Goal: Find specific page/section: Find specific page/section

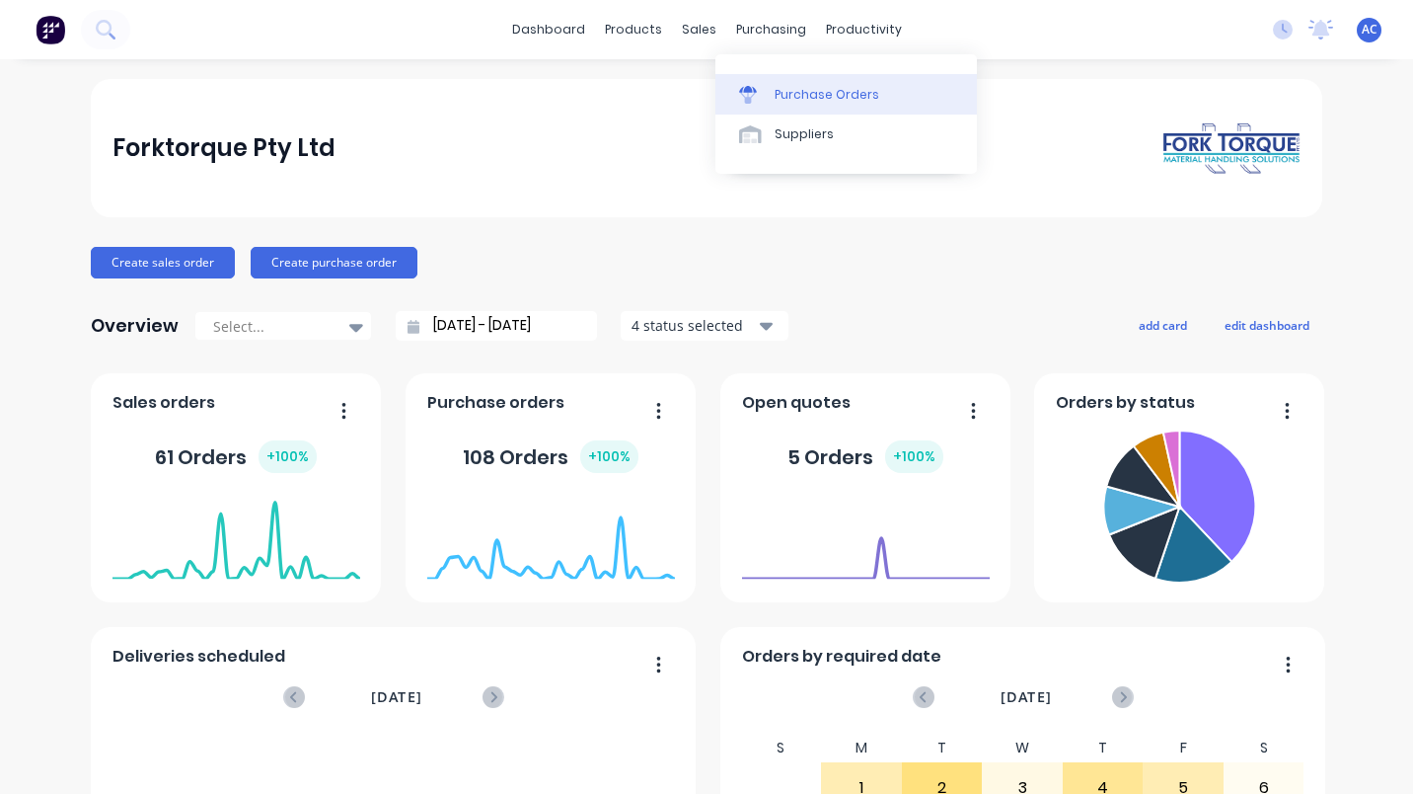
click at [810, 84] on link "Purchase Orders" at bounding box center [847, 93] width 262 height 39
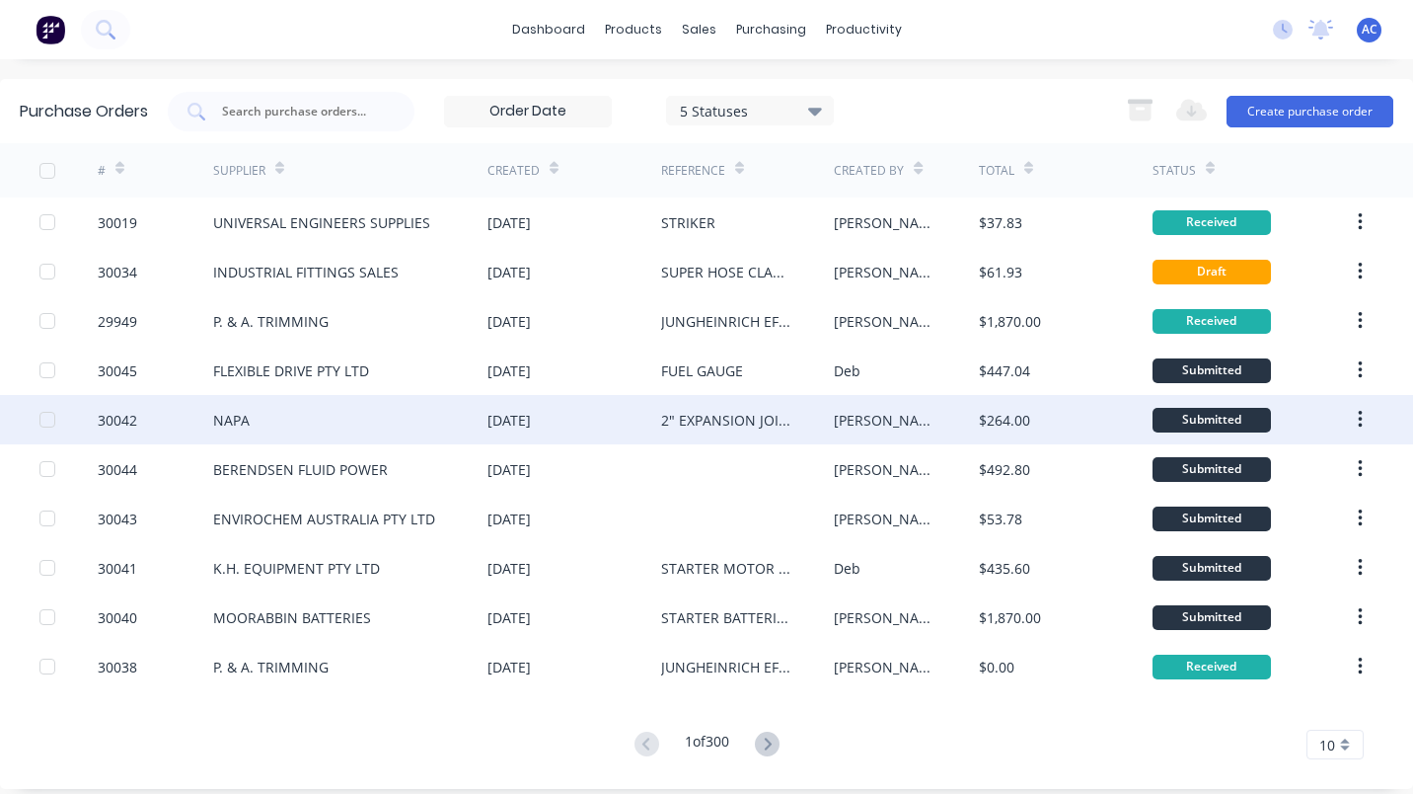
click at [226, 410] on div "NAPA" at bounding box center [231, 420] width 37 height 21
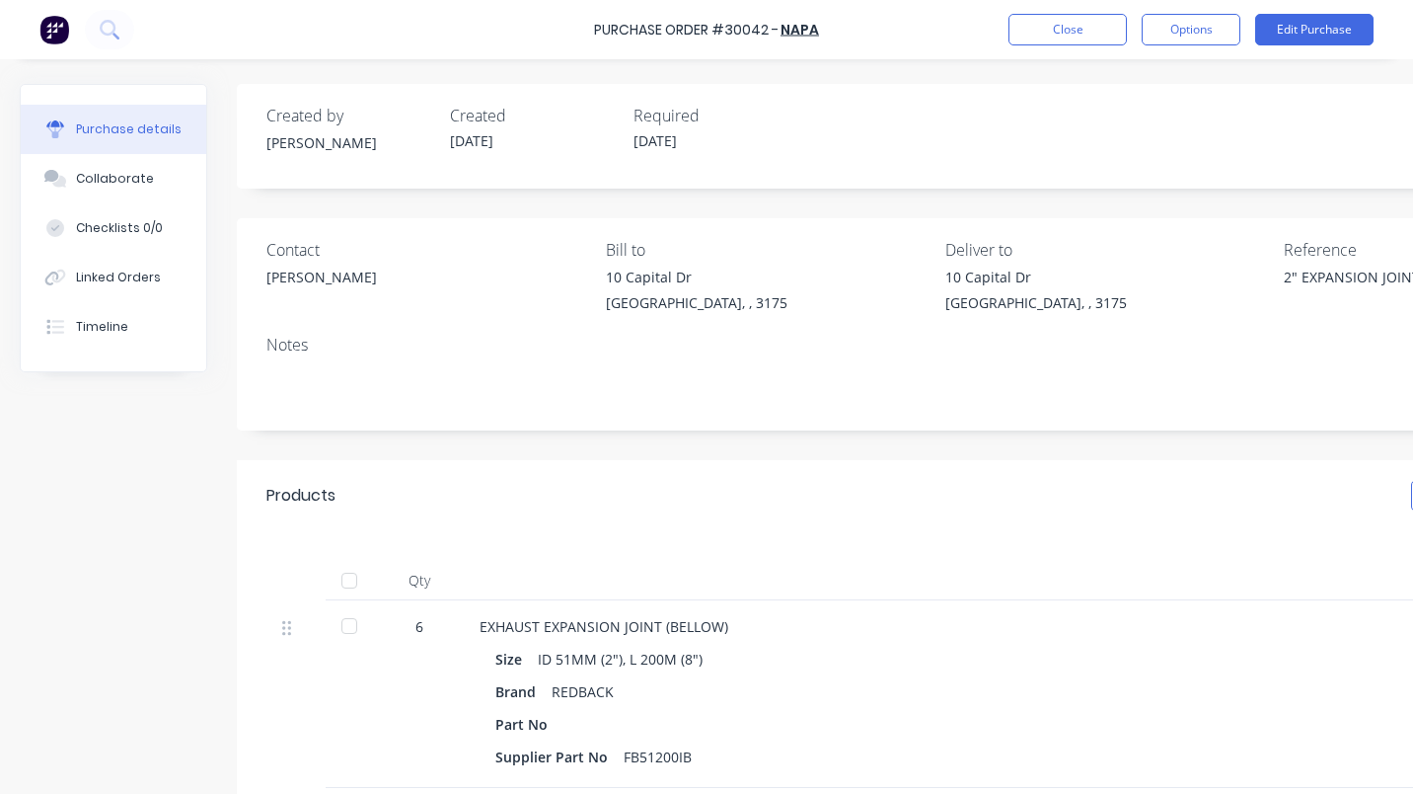
click at [342, 627] on div at bounding box center [349, 625] width 39 height 39
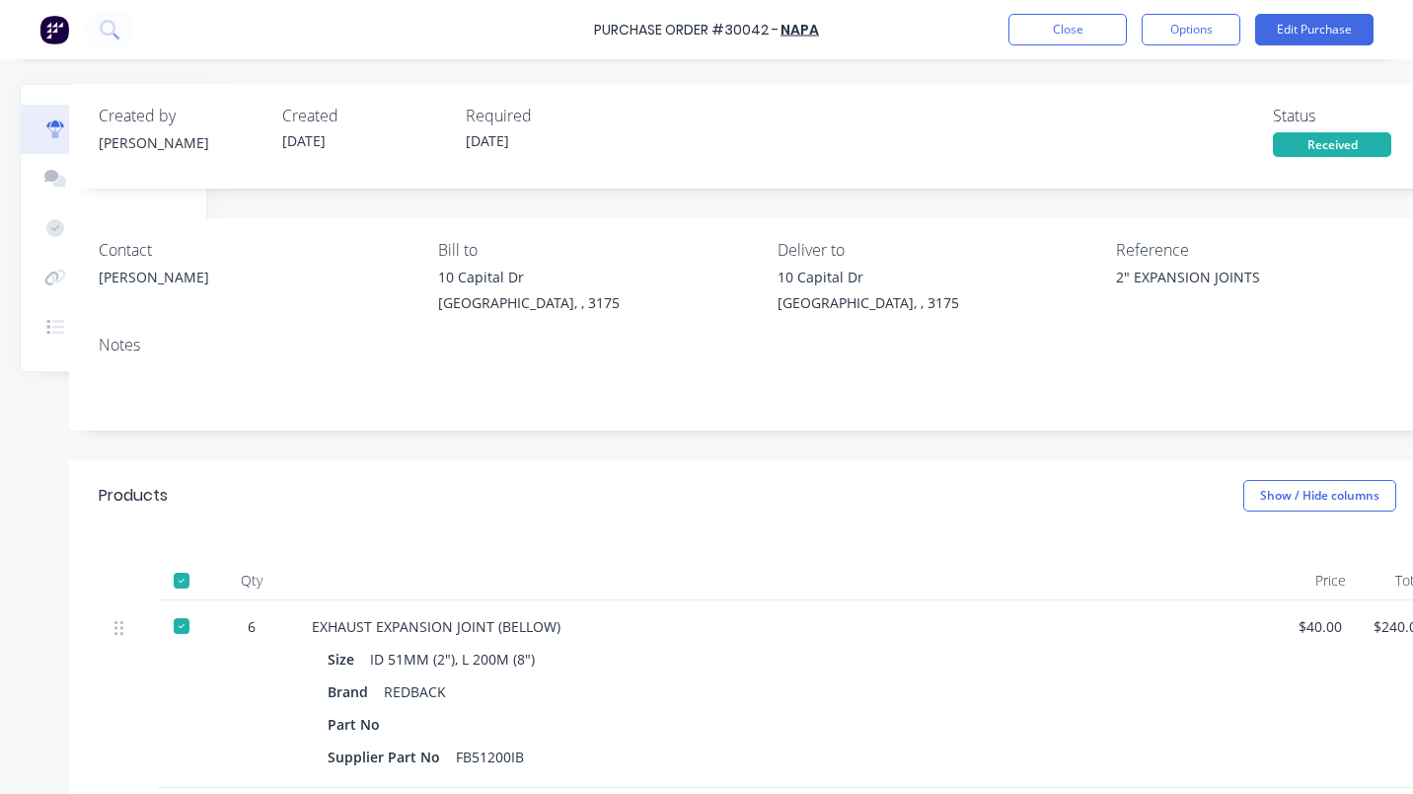
scroll to position [0, 239]
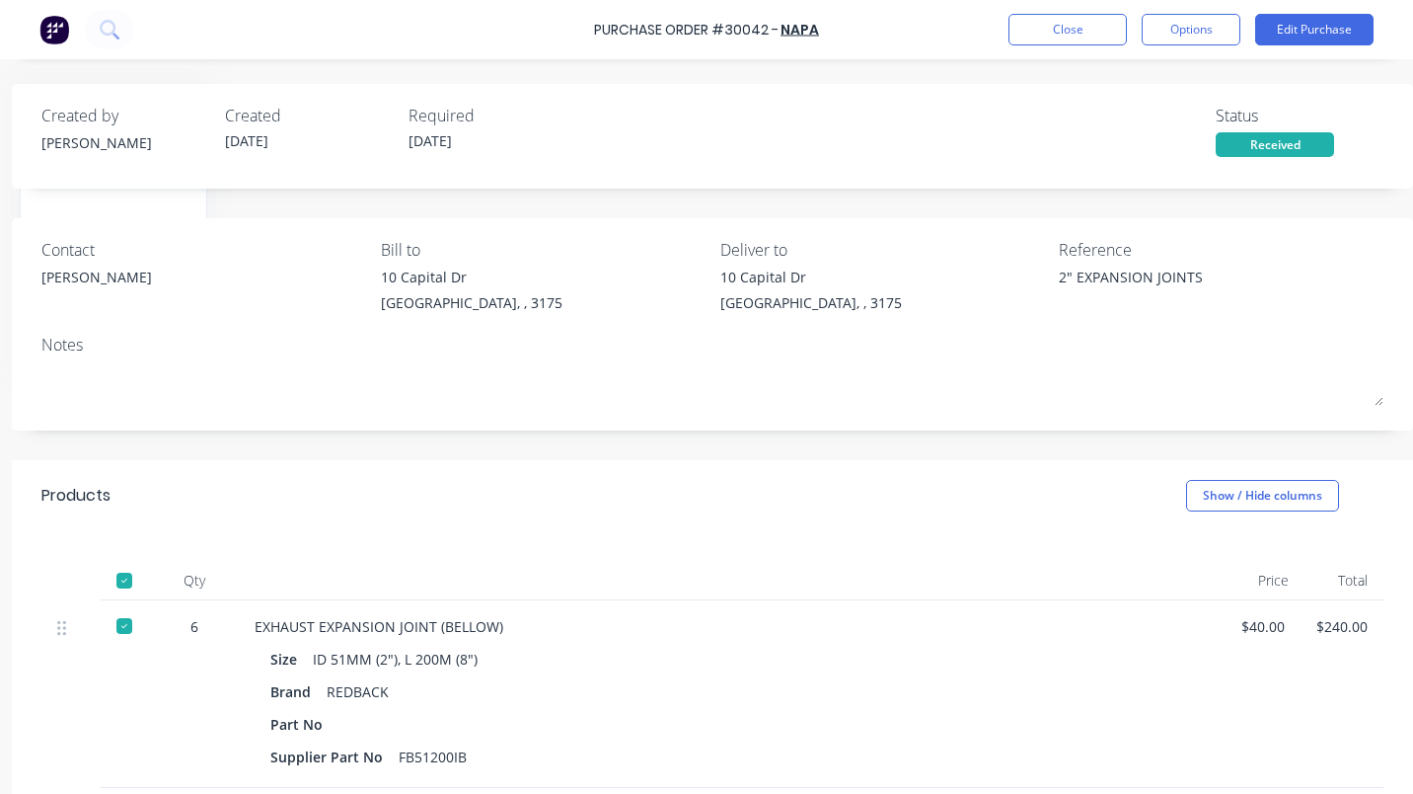
type textarea "x"
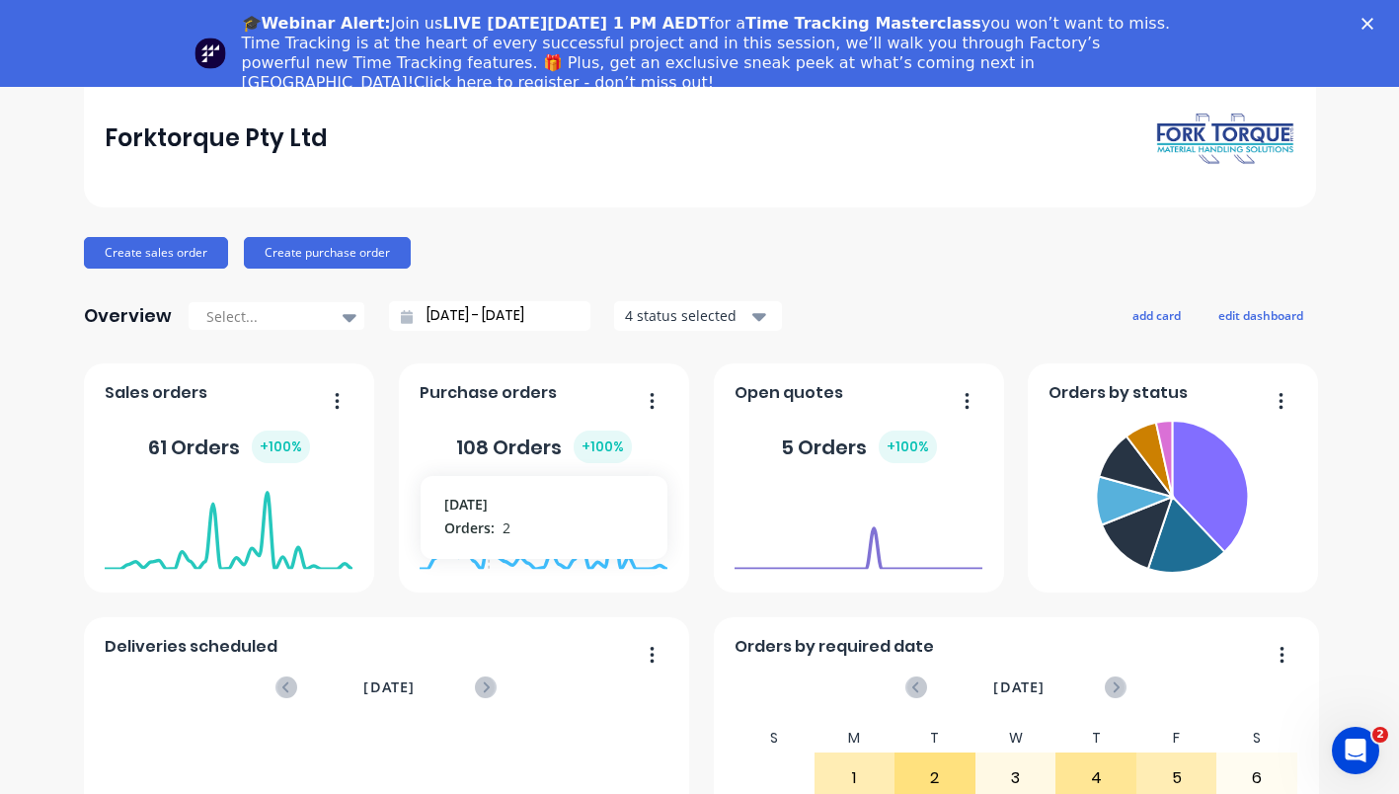
scroll to position [61, 0]
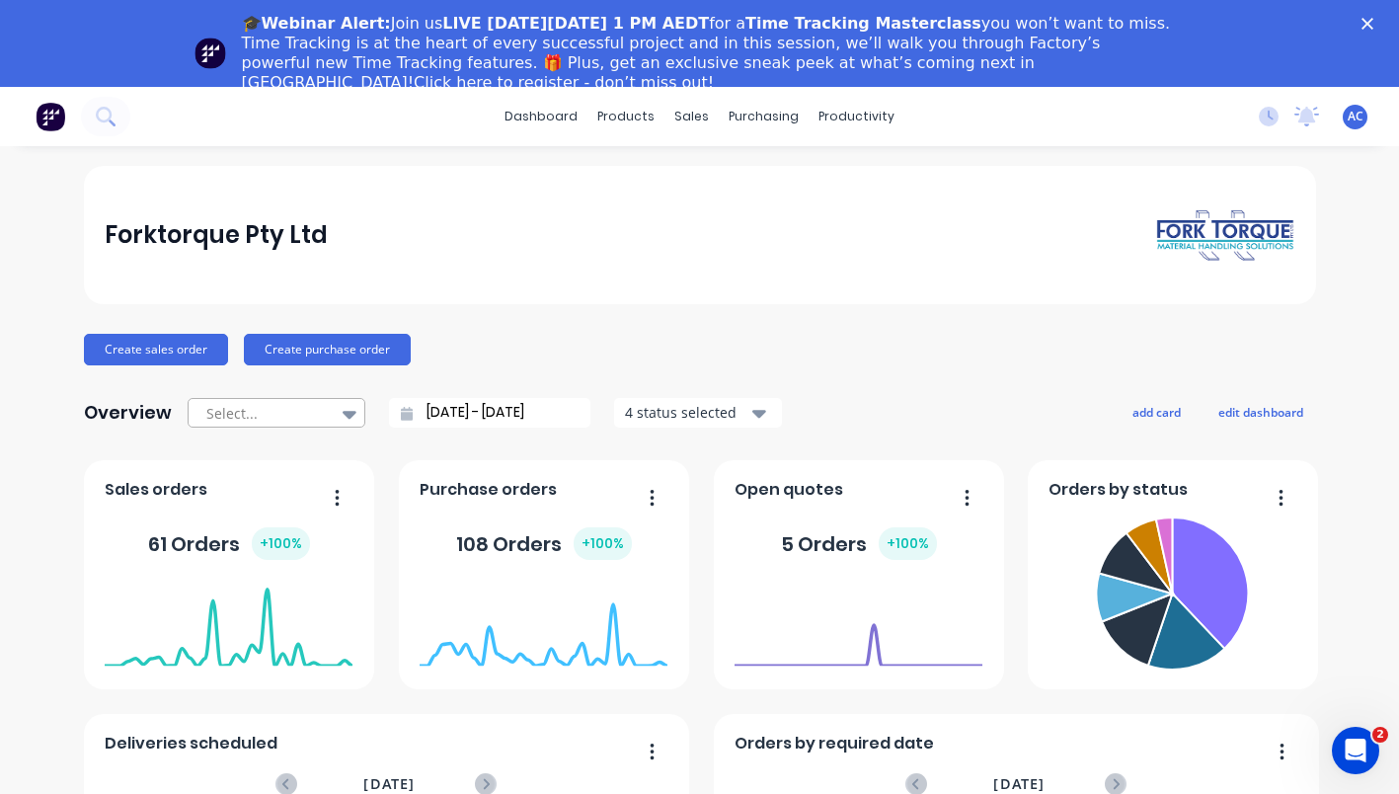
click at [347, 417] on div at bounding box center [350, 414] width 30 height 34
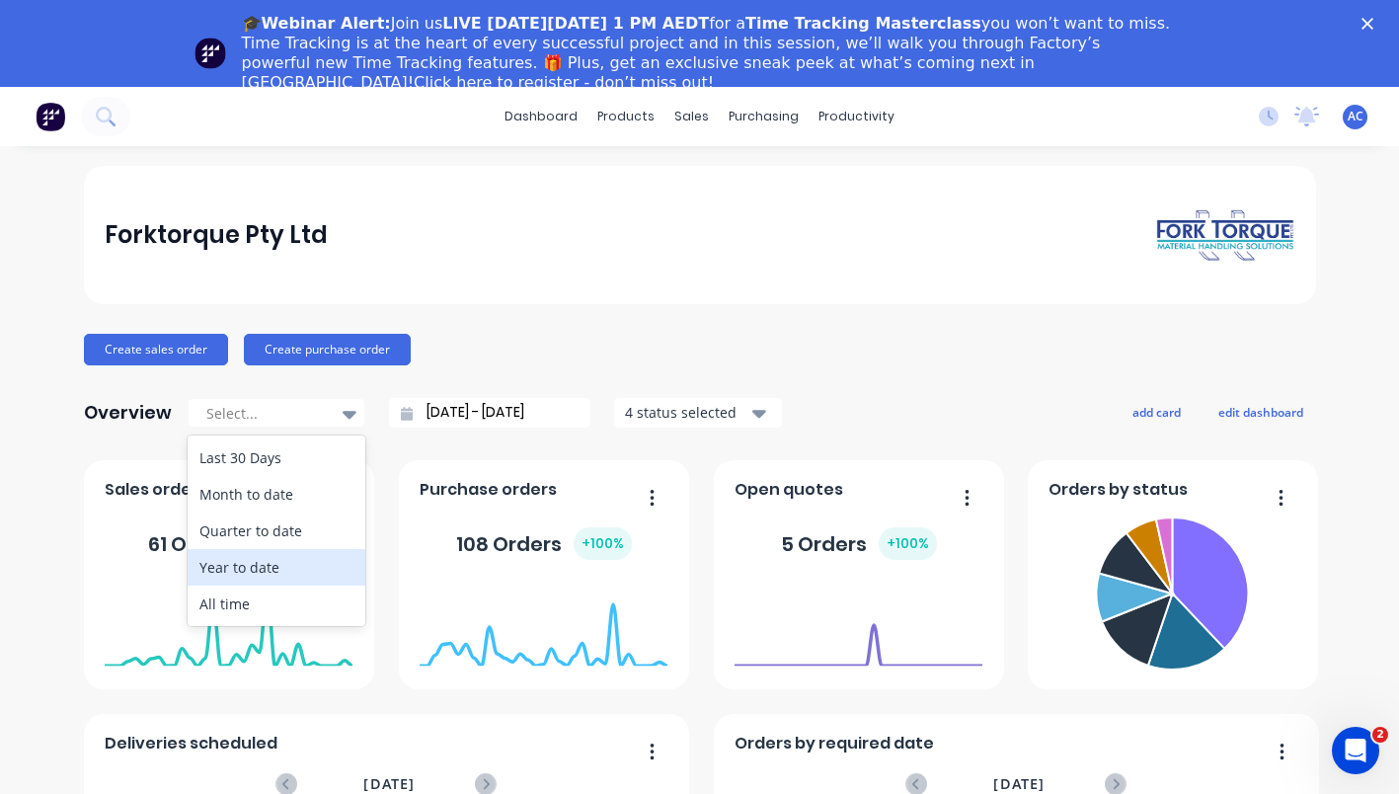
click at [537, 270] on div "Forktorque Pty Ltd" at bounding box center [700, 235] width 1232 height 138
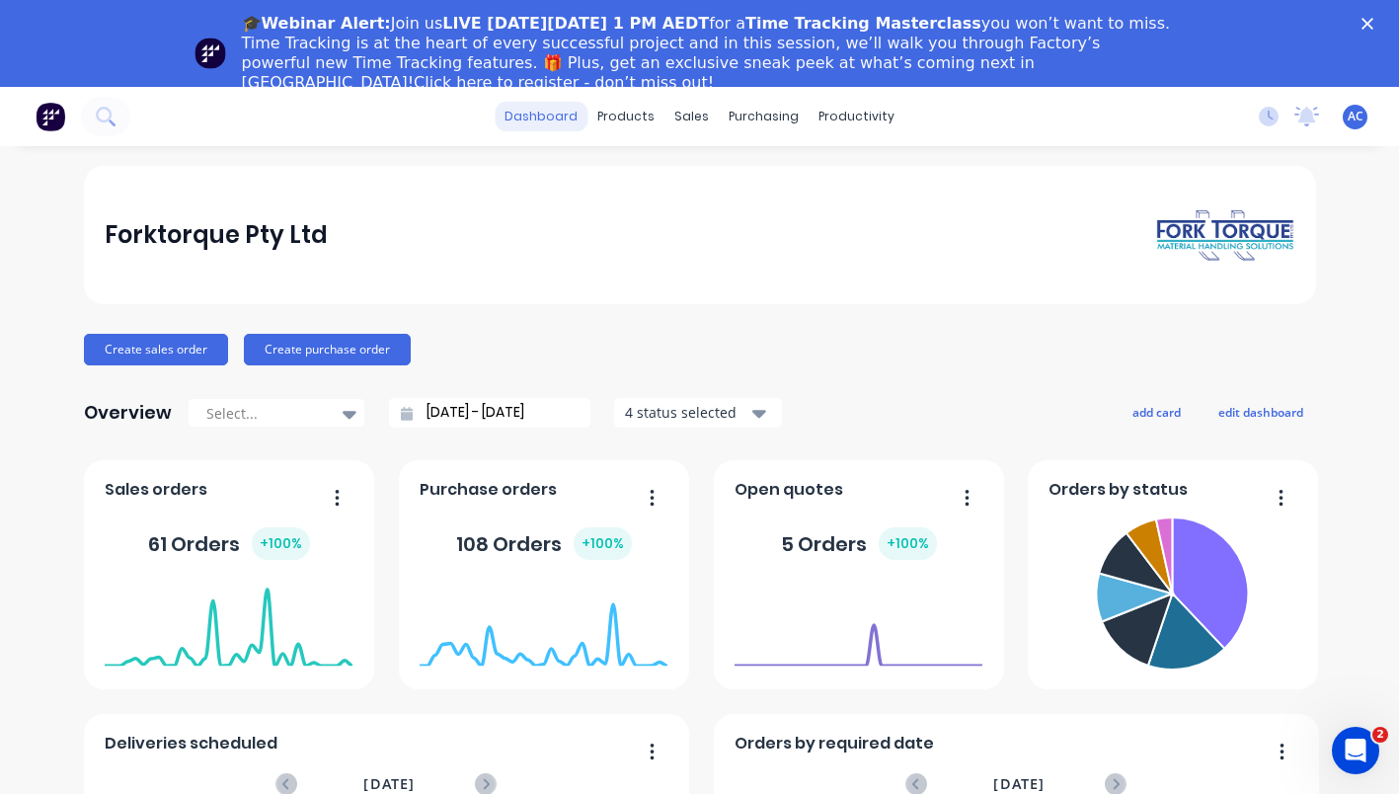
click at [563, 124] on link "dashboard" at bounding box center [540, 117] width 93 height 30
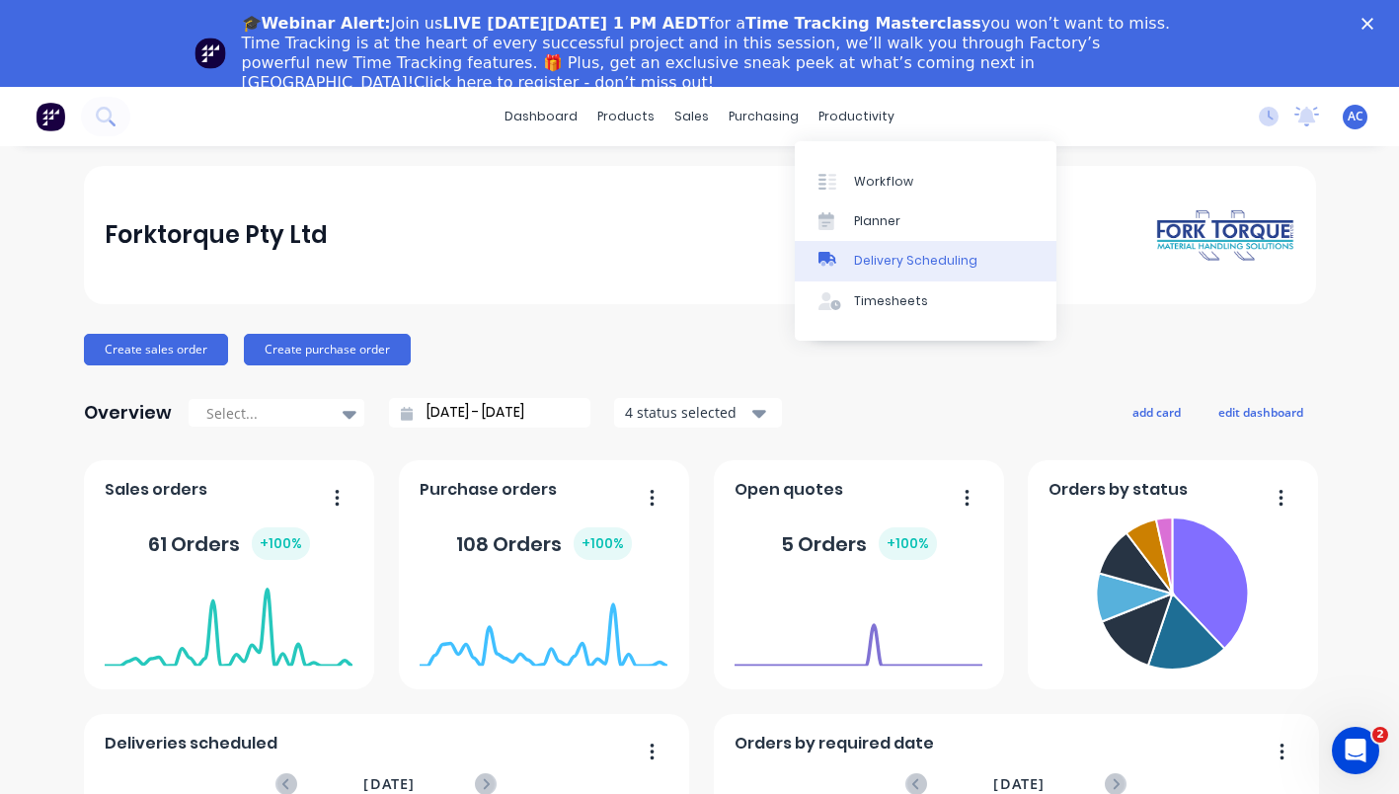
click at [896, 257] on div "Delivery Scheduling" at bounding box center [915, 261] width 123 height 18
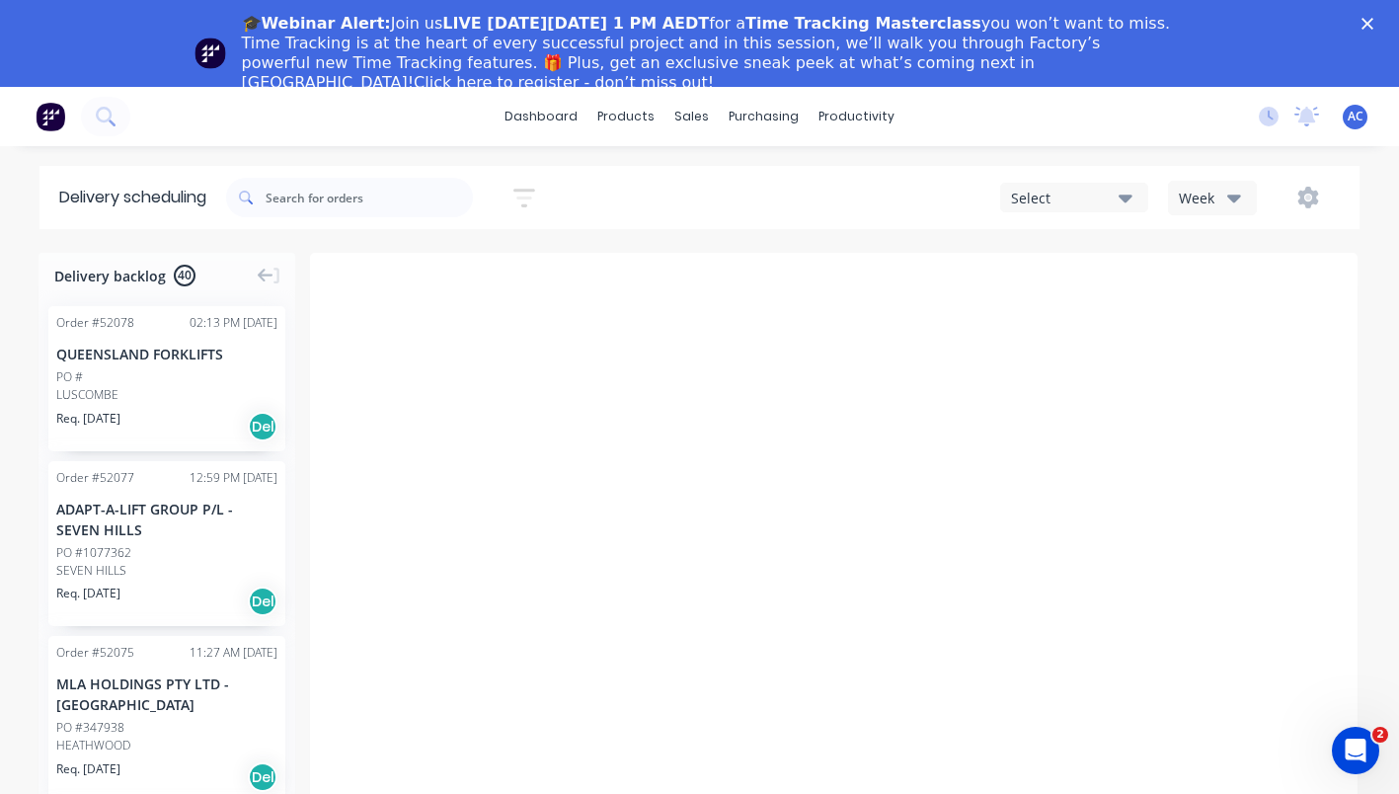
click at [126, 353] on div "QUEENSLAND FORKLIFTS" at bounding box center [166, 353] width 221 height 21
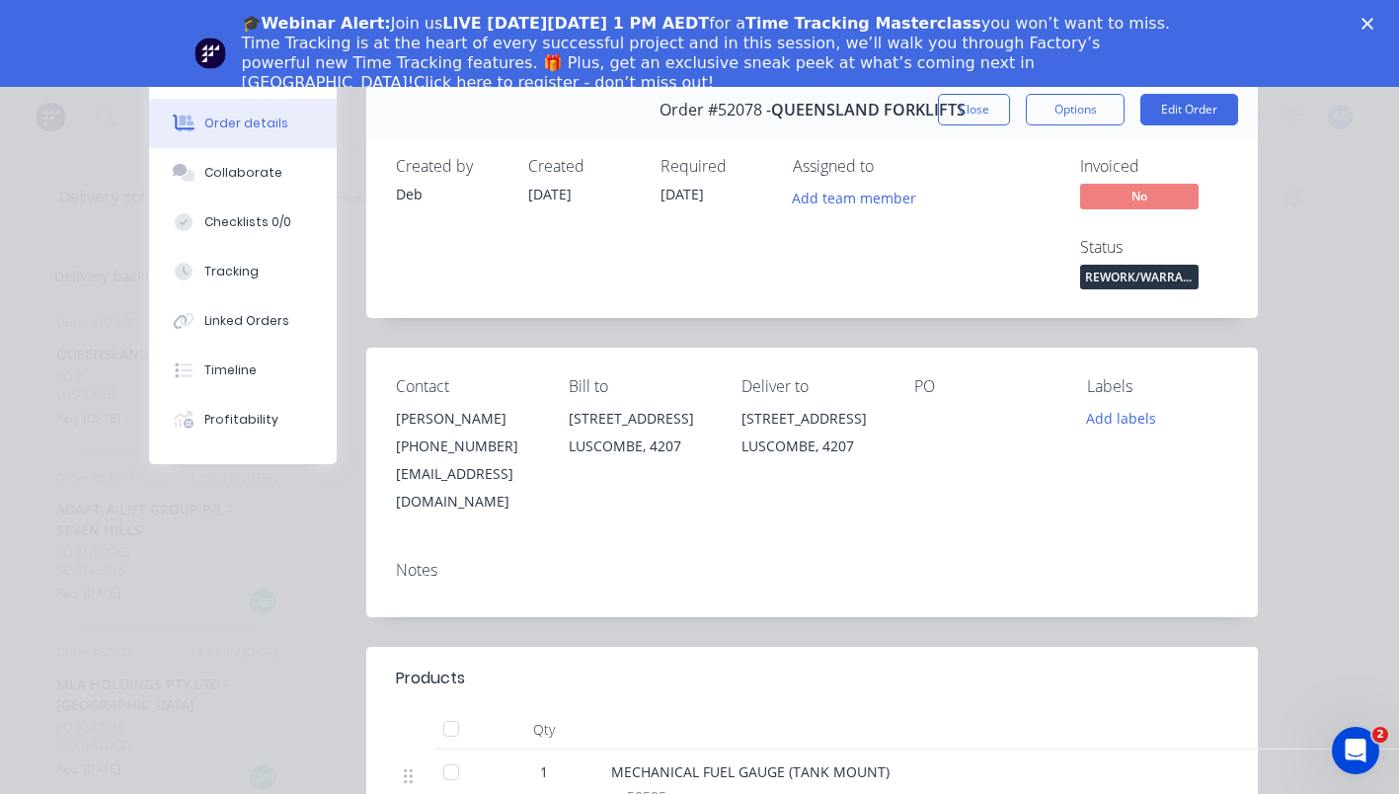
scroll to position [61, 0]
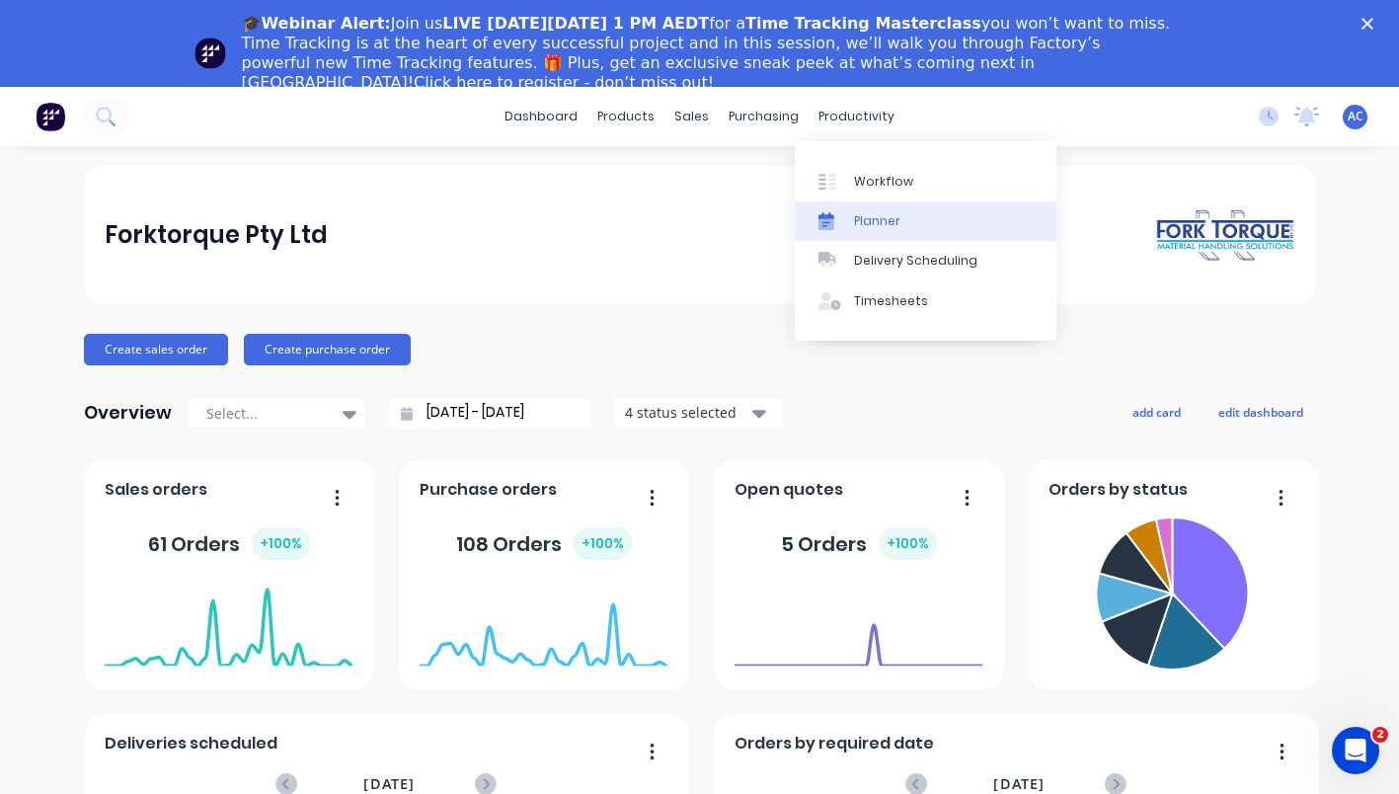
click at [868, 213] on div "Planner" at bounding box center [877, 221] width 46 height 18
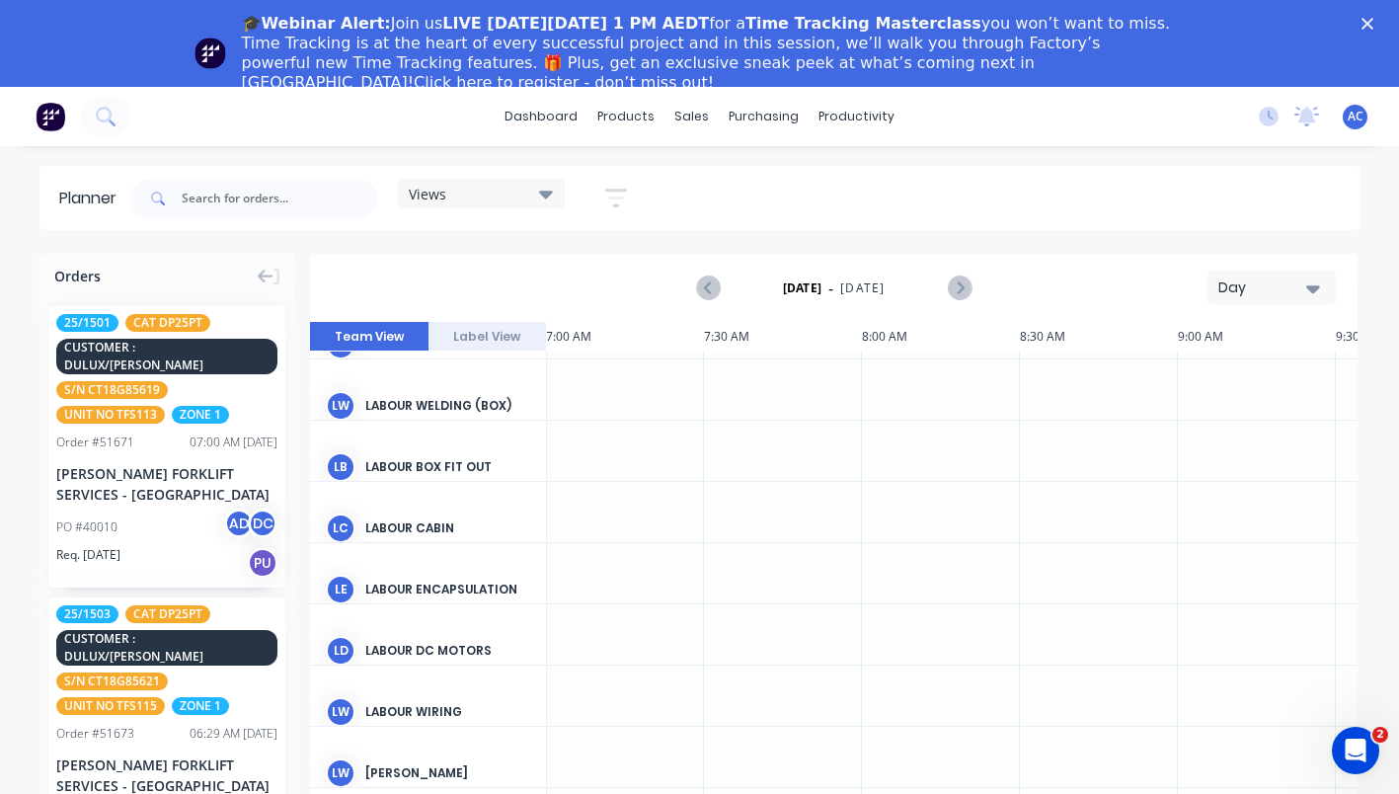
scroll to position [1344, 2212]
